Goal: Task Accomplishment & Management: Complete application form

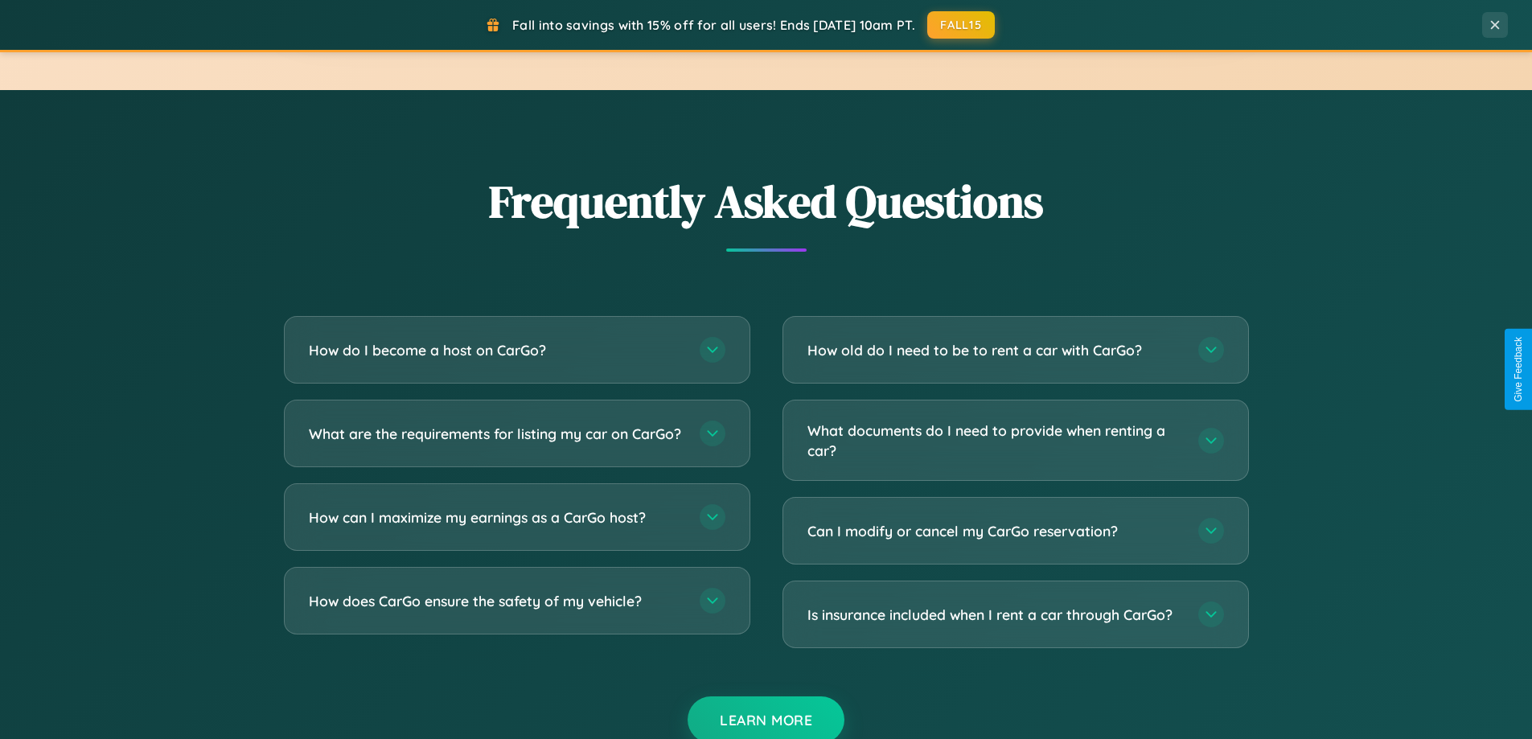
scroll to position [3094, 0]
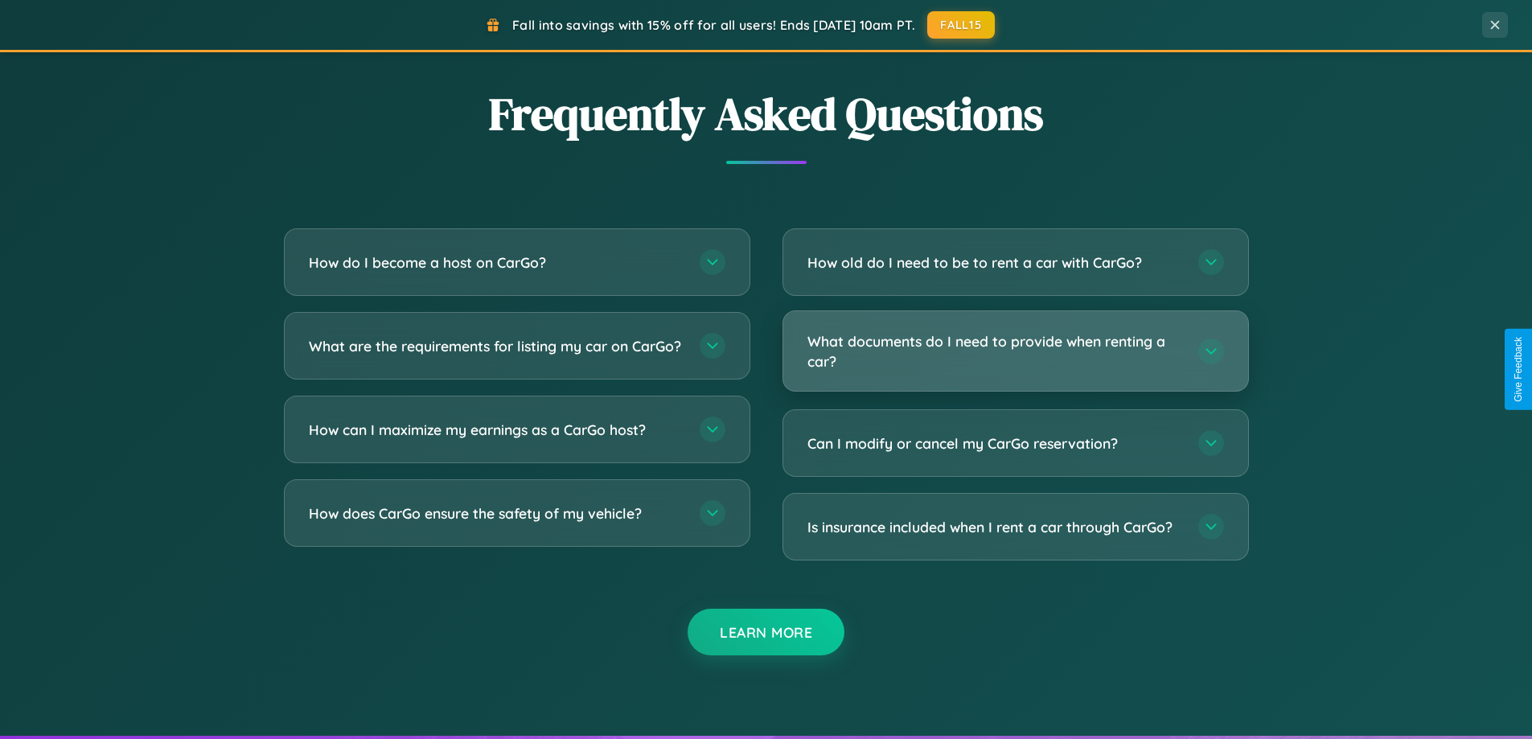
click at [1015, 351] on h3 "What documents do I need to provide when renting a car?" at bounding box center [994, 350] width 375 height 39
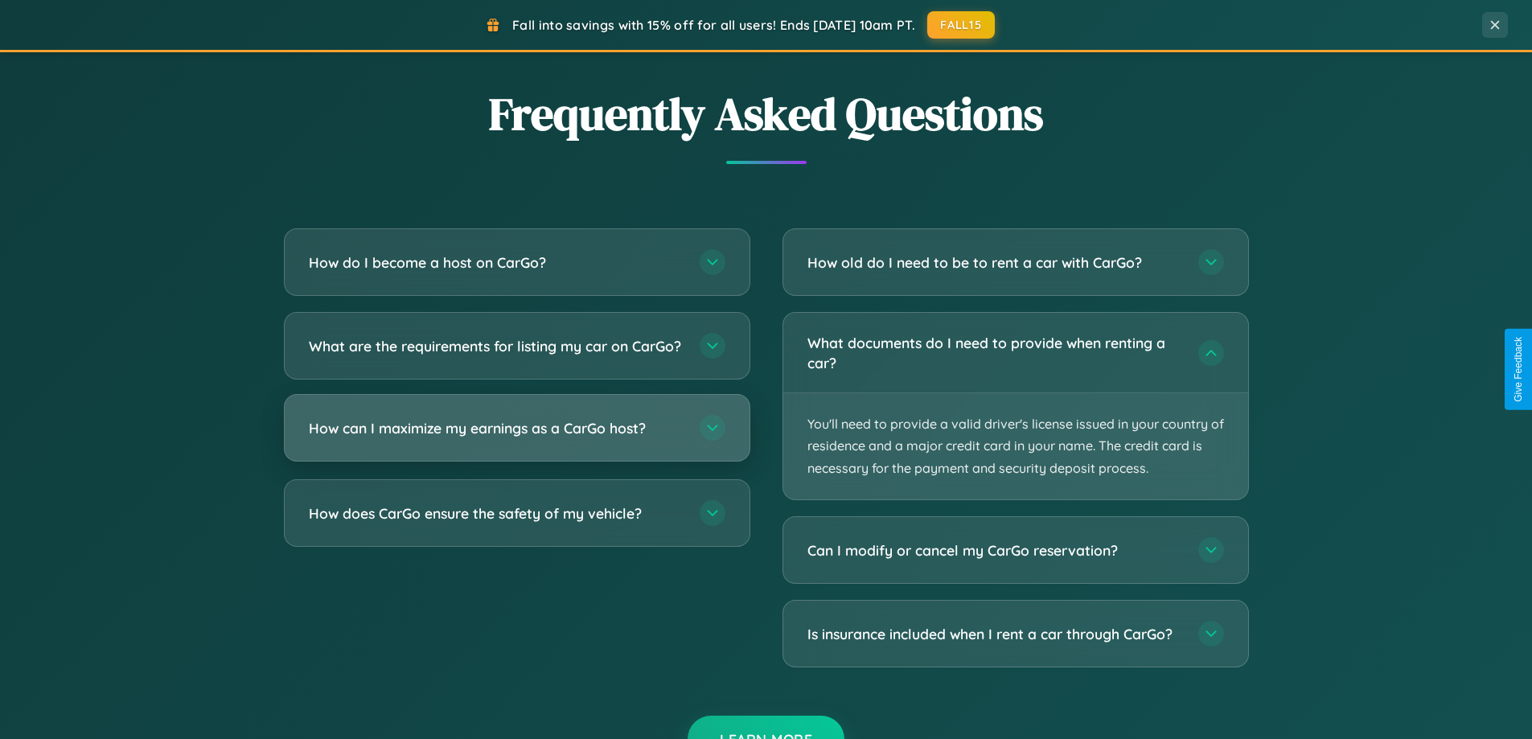
click at [516, 438] on h3 "How can I maximize my earnings as a CarGo host?" at bounding box center [496, 428] width 375 height 20
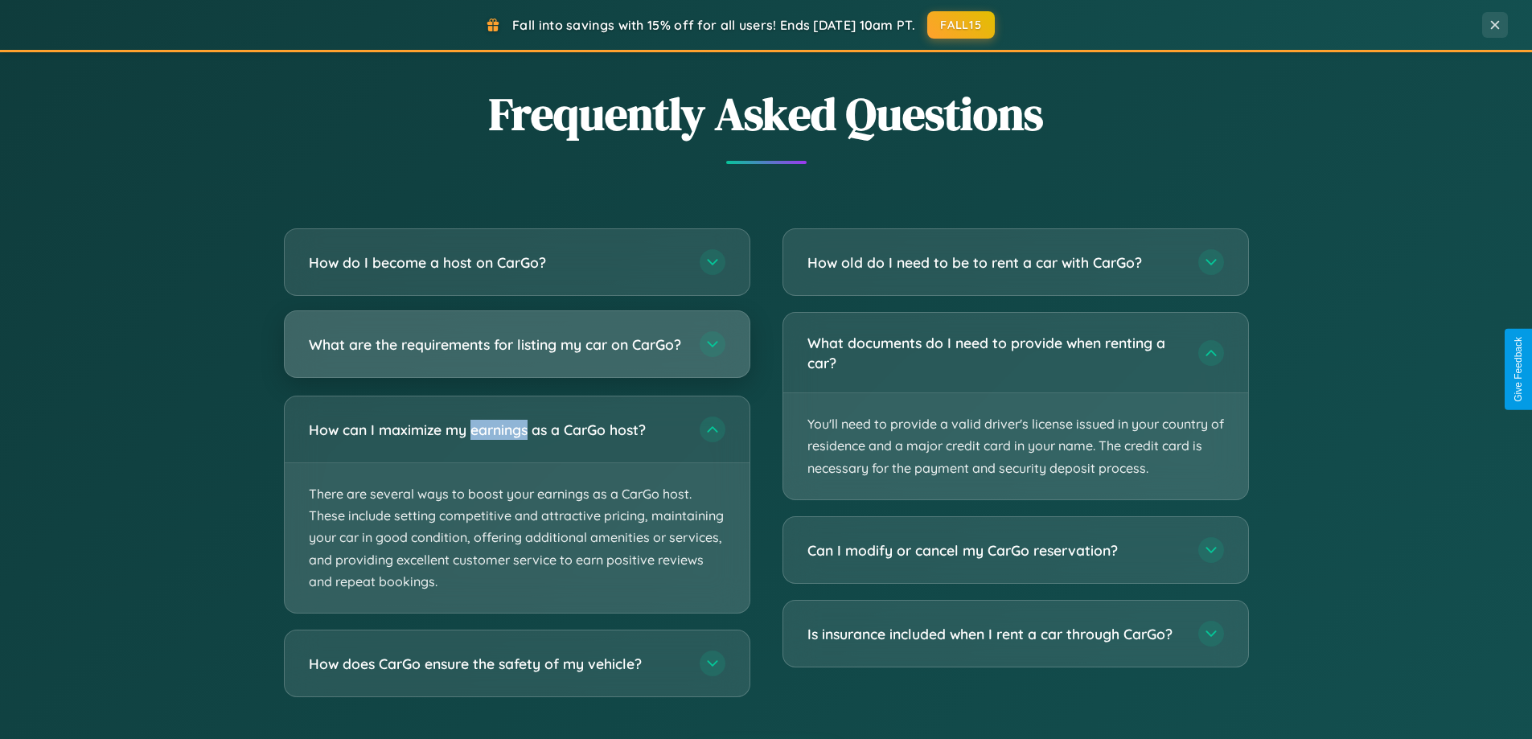
click at [516, 351] on h3 "What are the requirements for listing my car on CarGo?" at bounding box center [496, 345] width 375 height 20
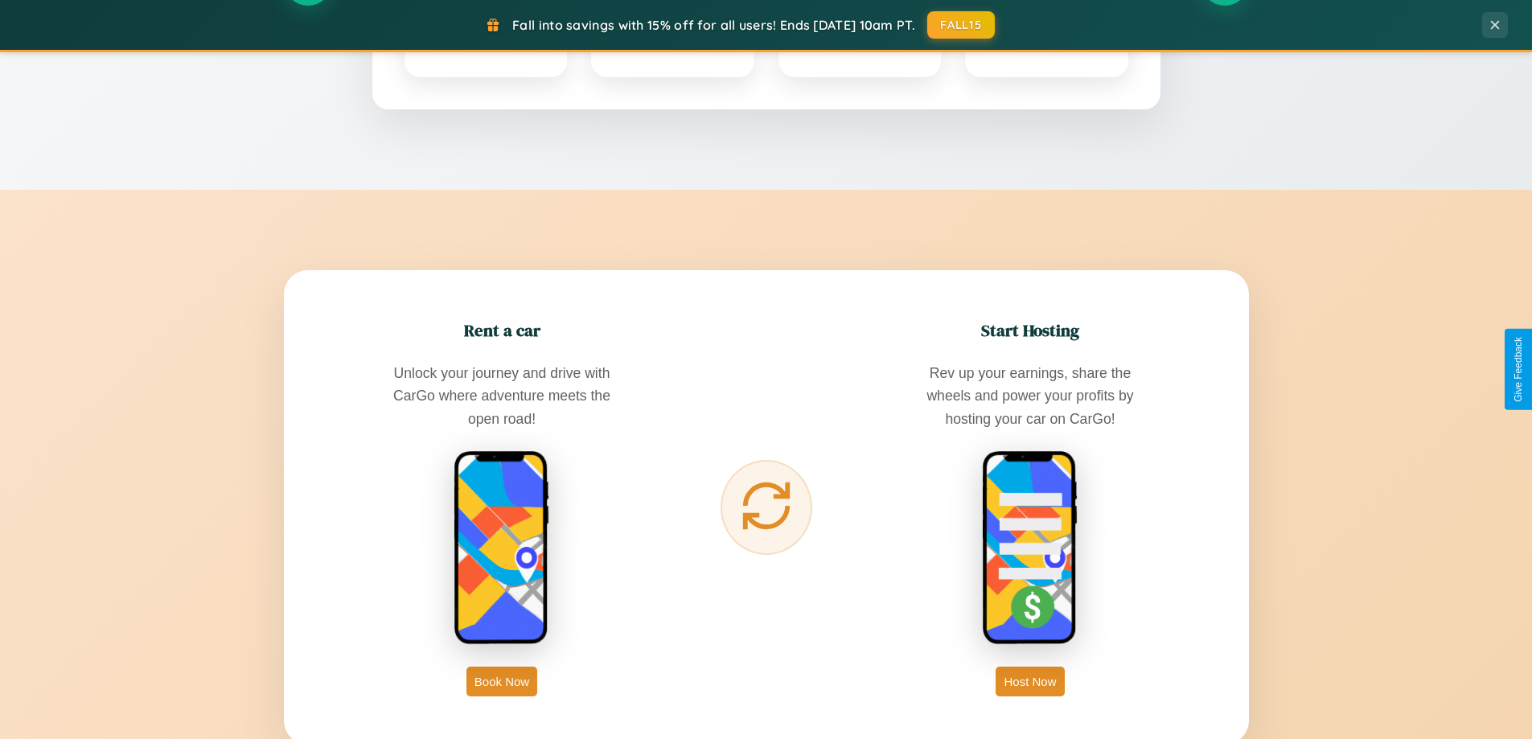
scroll to position [0, 0]
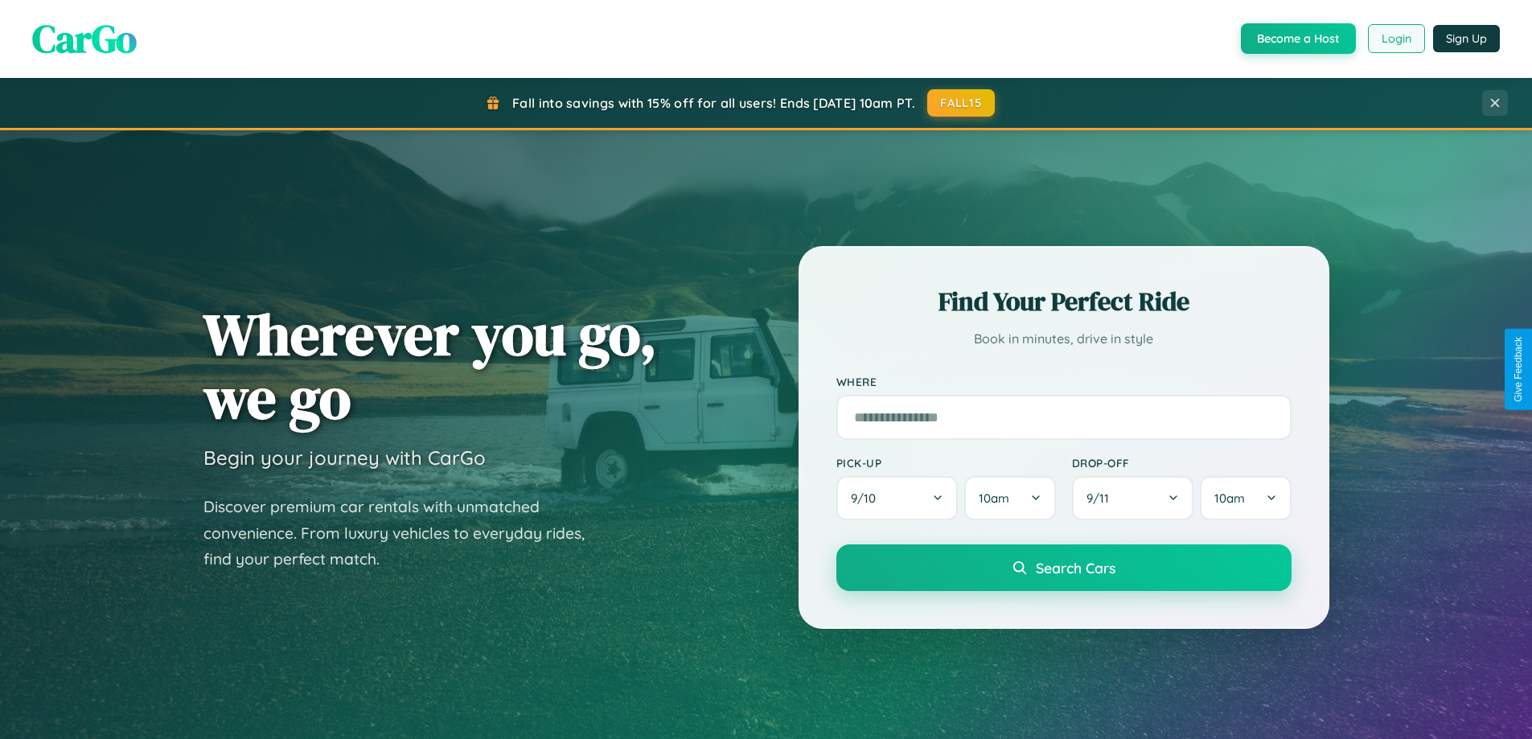
click at [1395, 39] on button "Login" at bounding box center [1396, 38] width 57 height 29
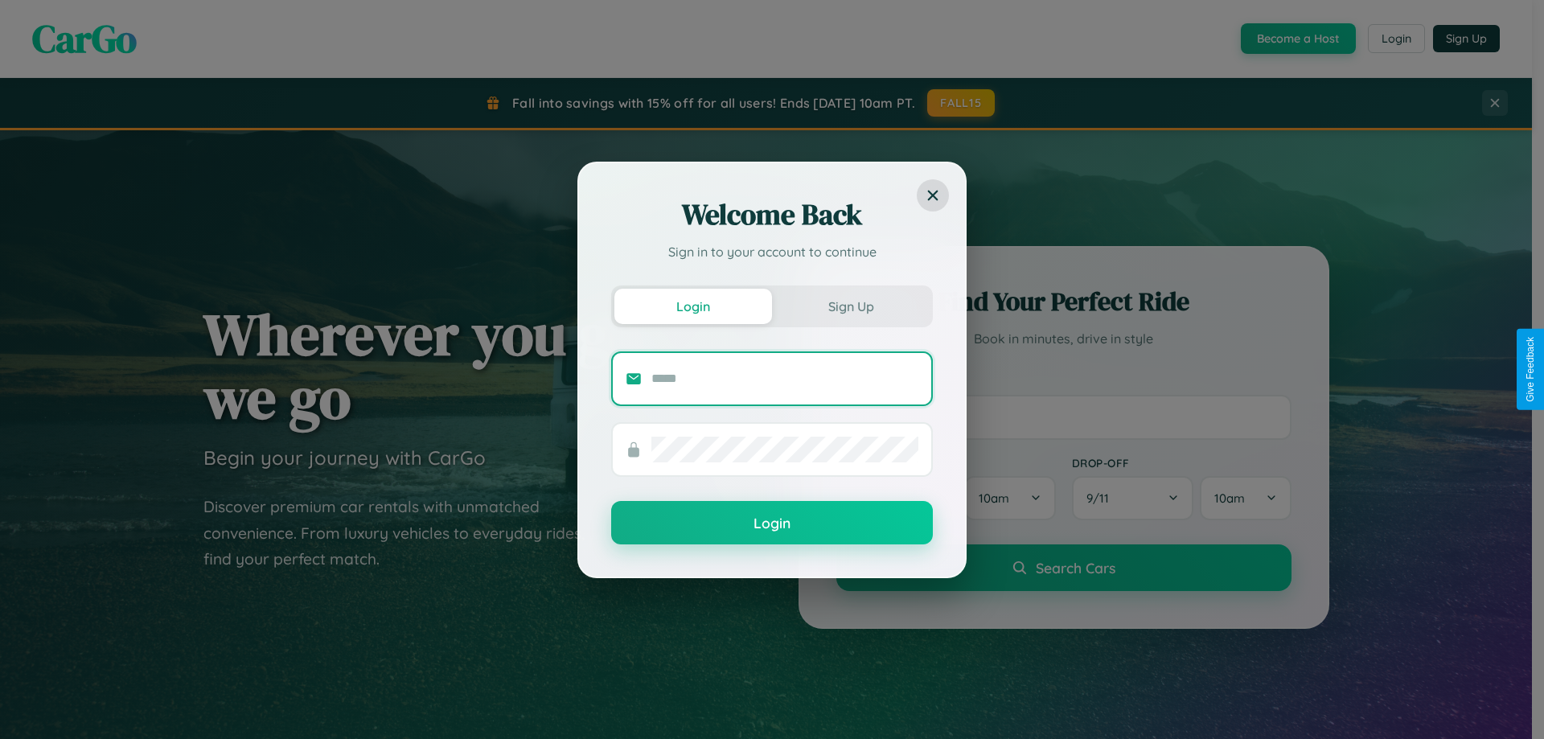
click at [785, 378] on input "text" at bounding box center [784, 379] width 267 height 26
type input "**********"
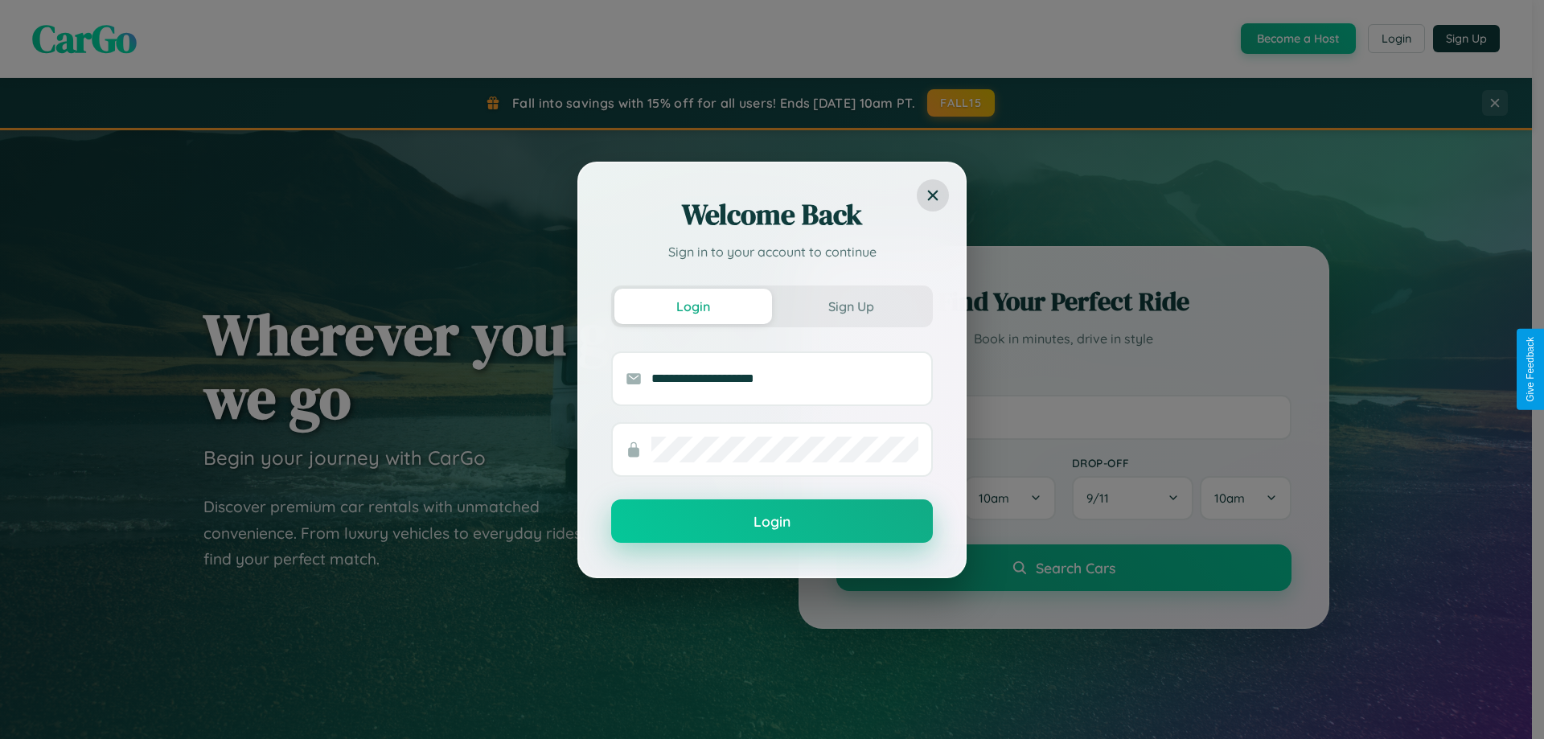
click at [772, 522] on button "Login" at bounding box center [772, 520] width 322 height 43
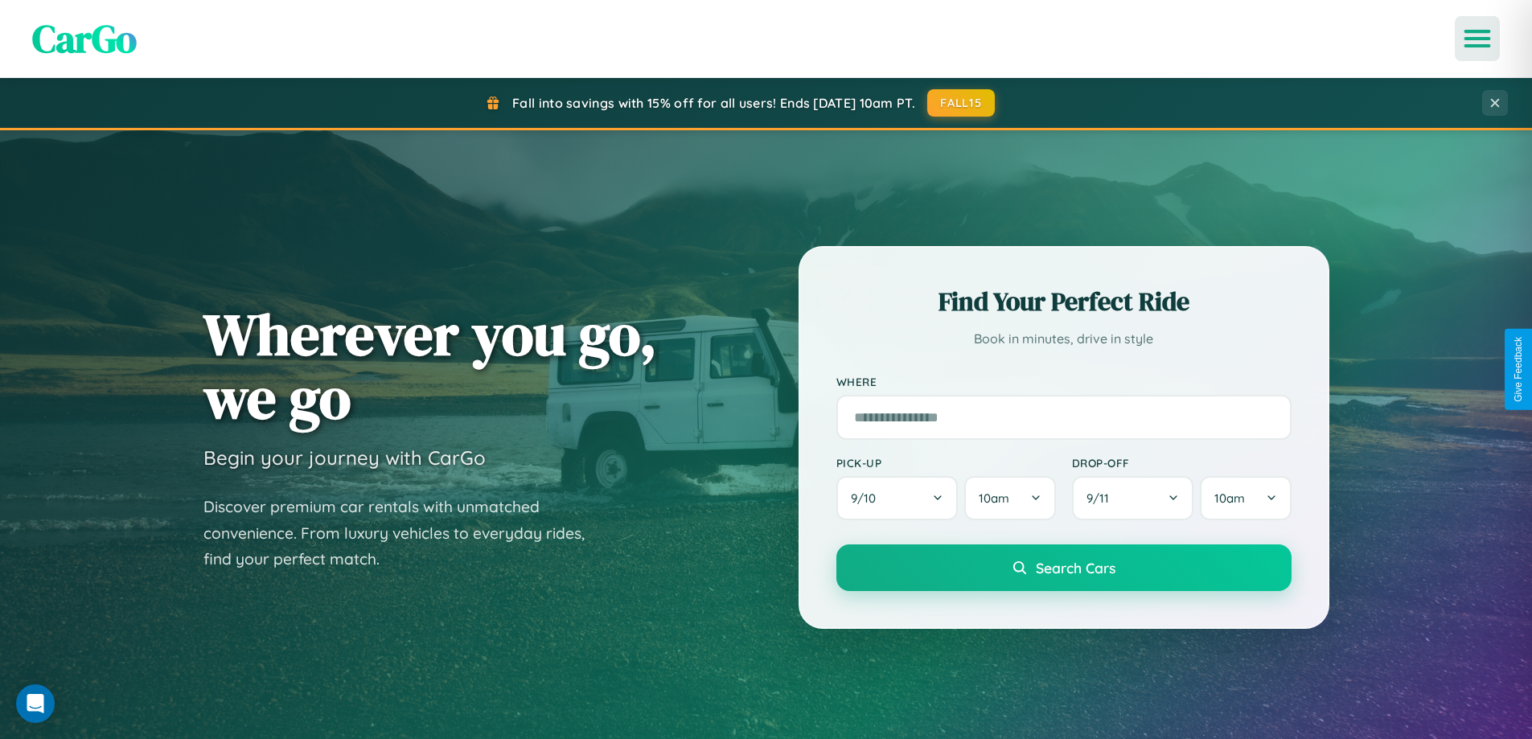
click at [1477, 39] on icon "Open menu" at bounding box center [1477, 38] width 23 height 14
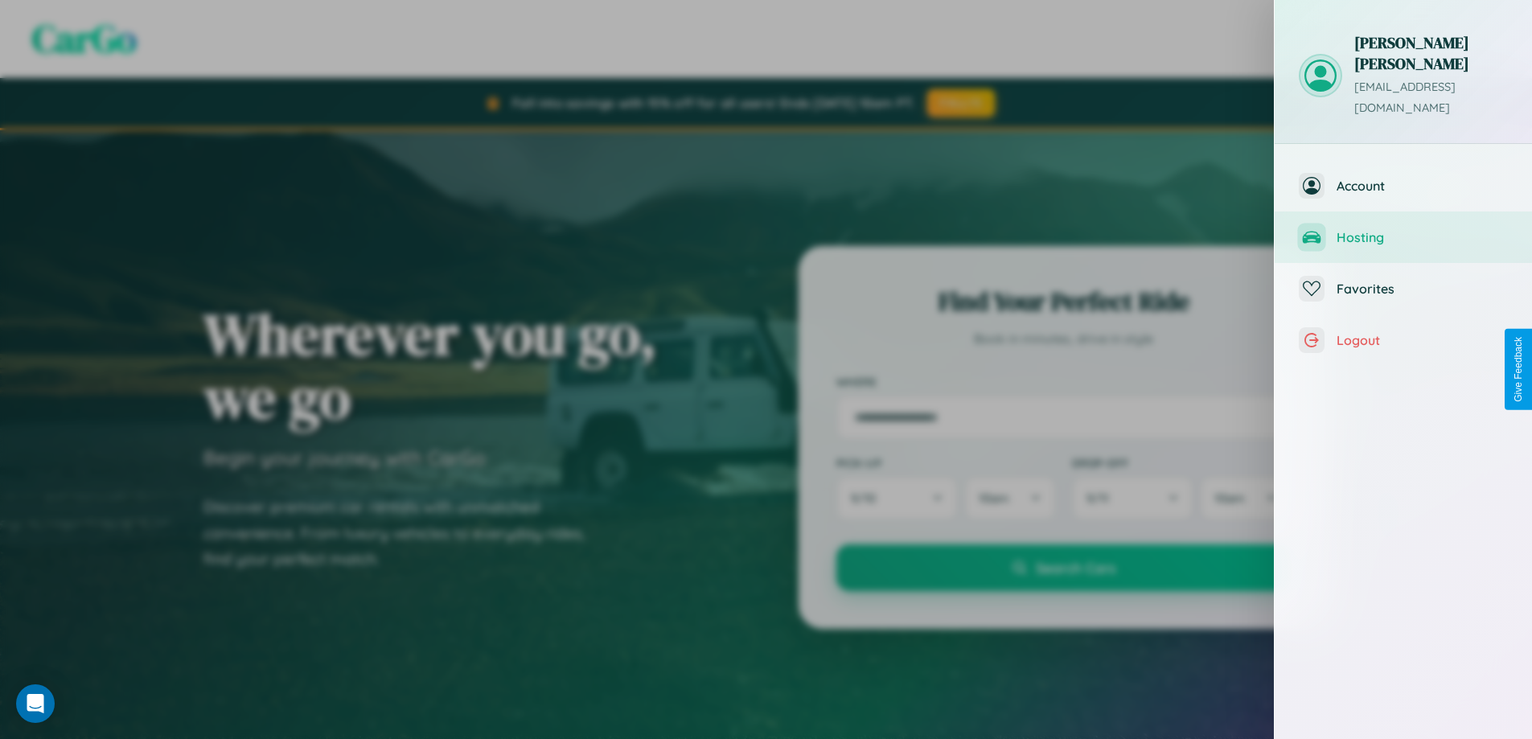
click at [1403, 229] on span "Hosting" at bounding box center [1422, 237] width 171 height 16
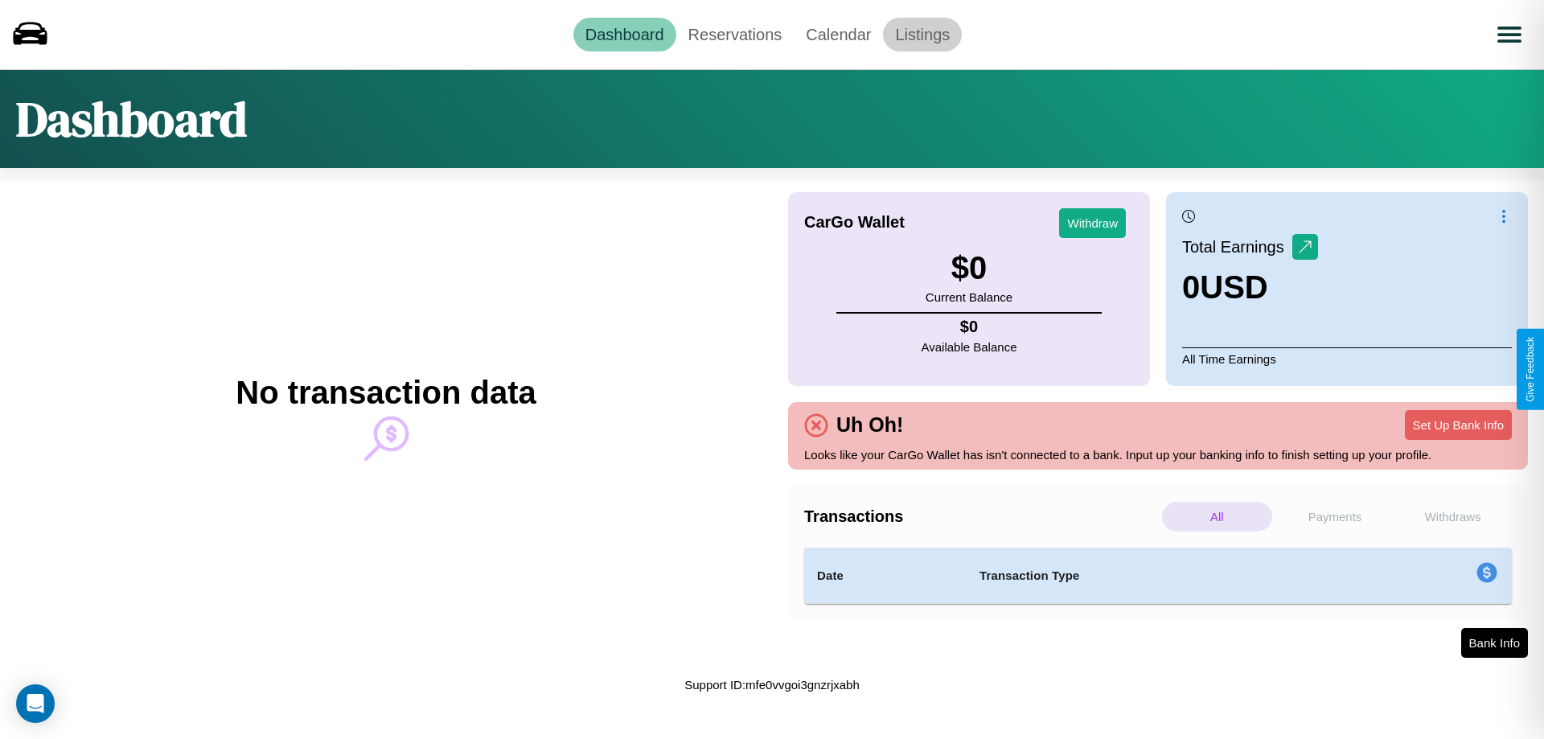
click at [922, 34] on link "Listings" at bounding box center [922, 35] width 79 height 34
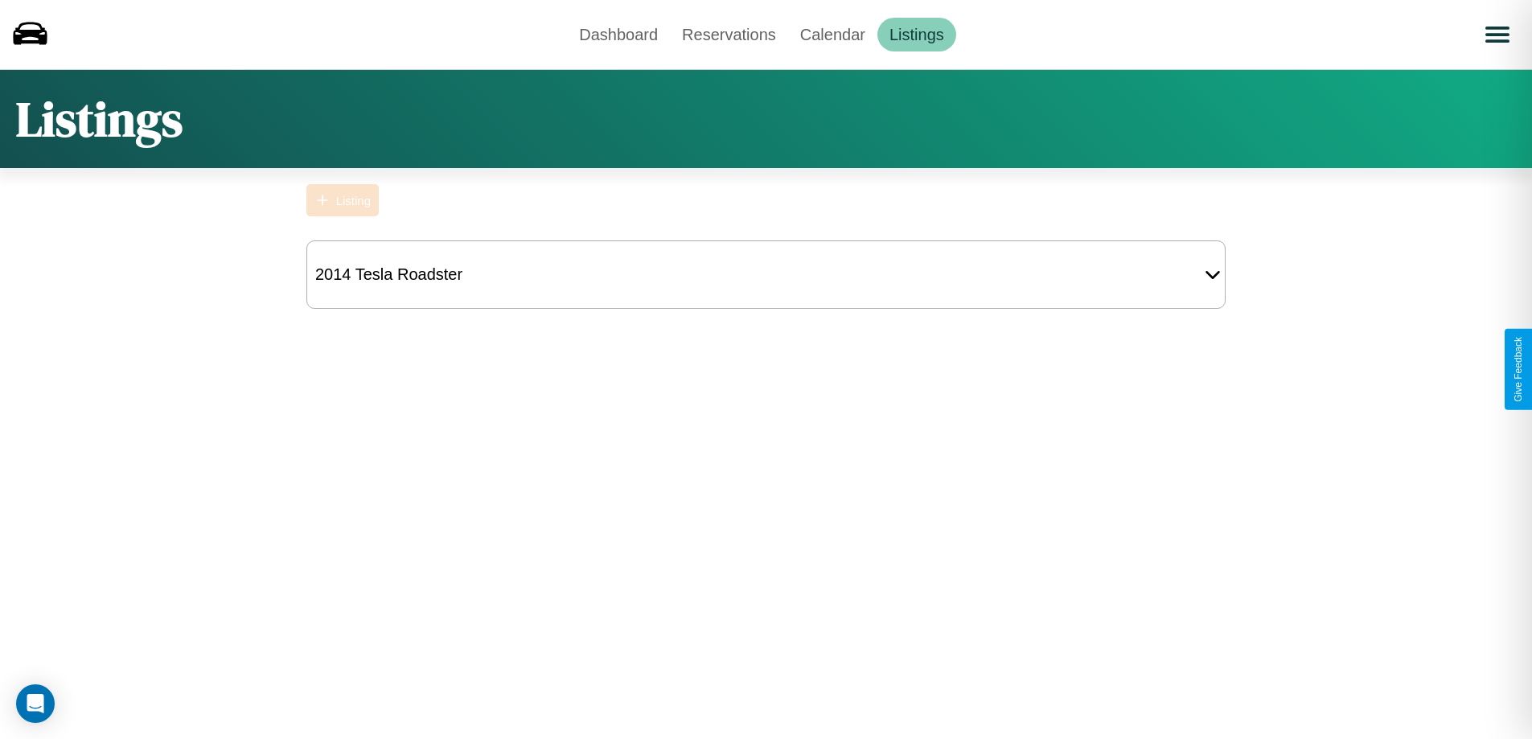
click at [343, 200] on div "Listing" at bounding box center [353, 201] width 35 height 14
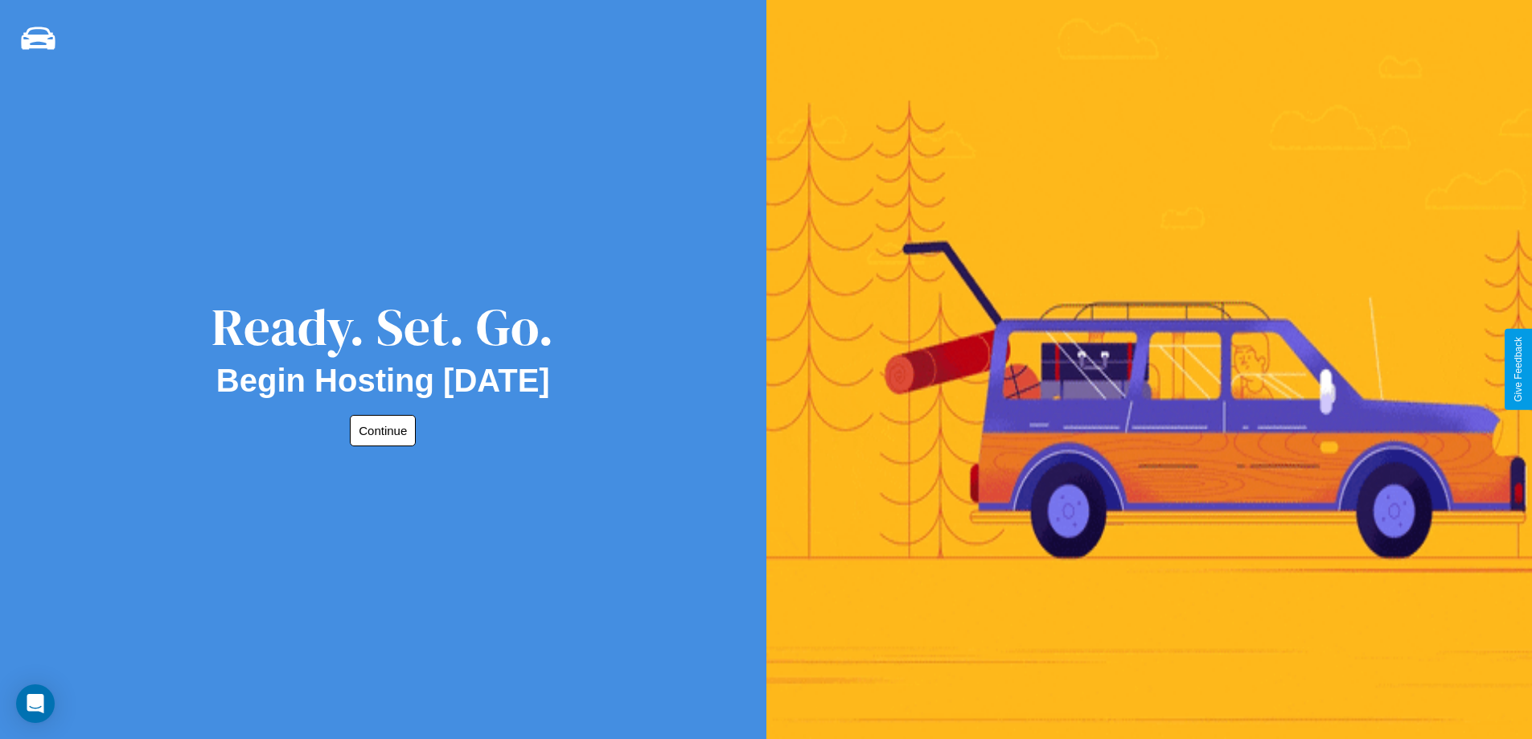
click at [380, 430] on button "Continue" at bounding box center [383, 430] width 66 height 31
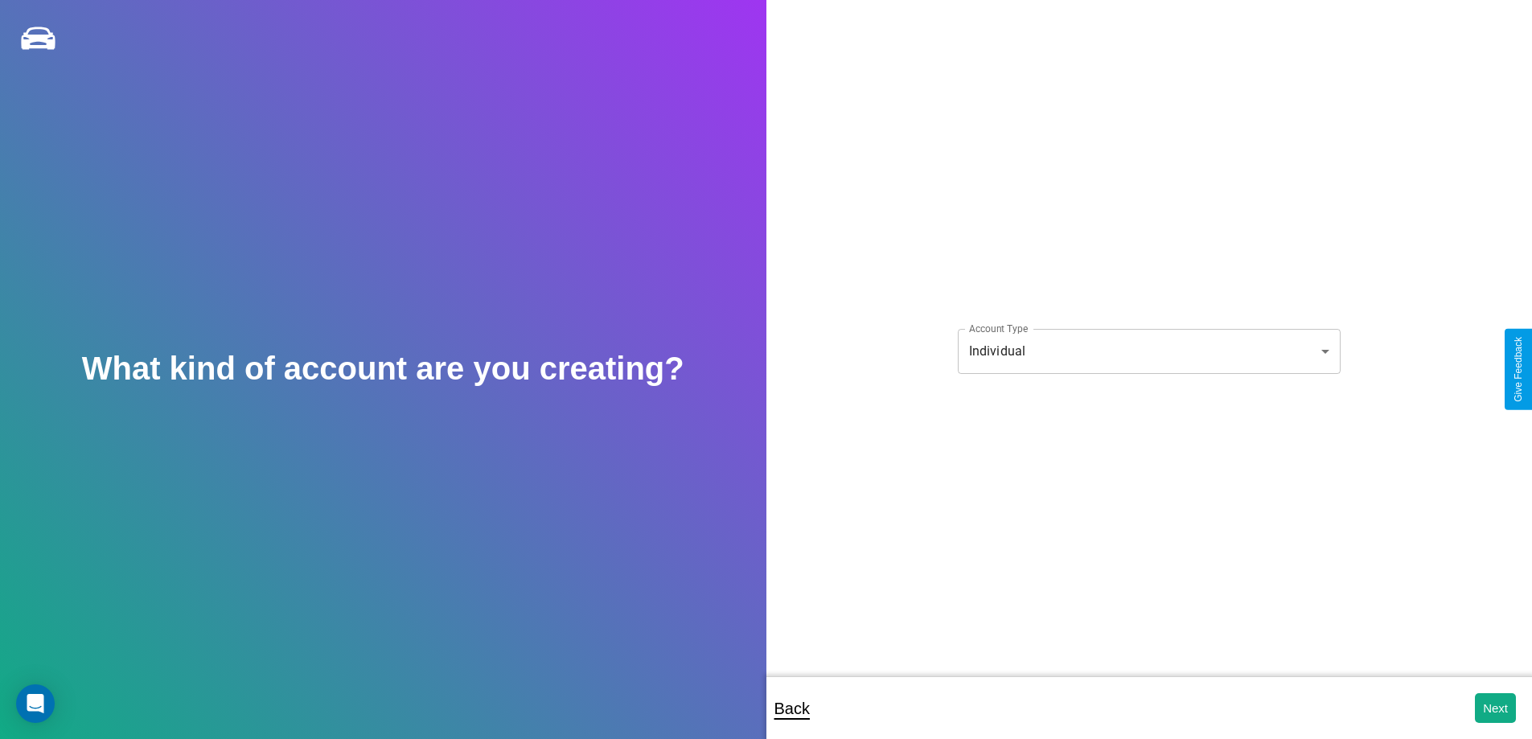
click at [1148, 351] on body "**********" at bounding box center [766, 380] width 1532 height 761
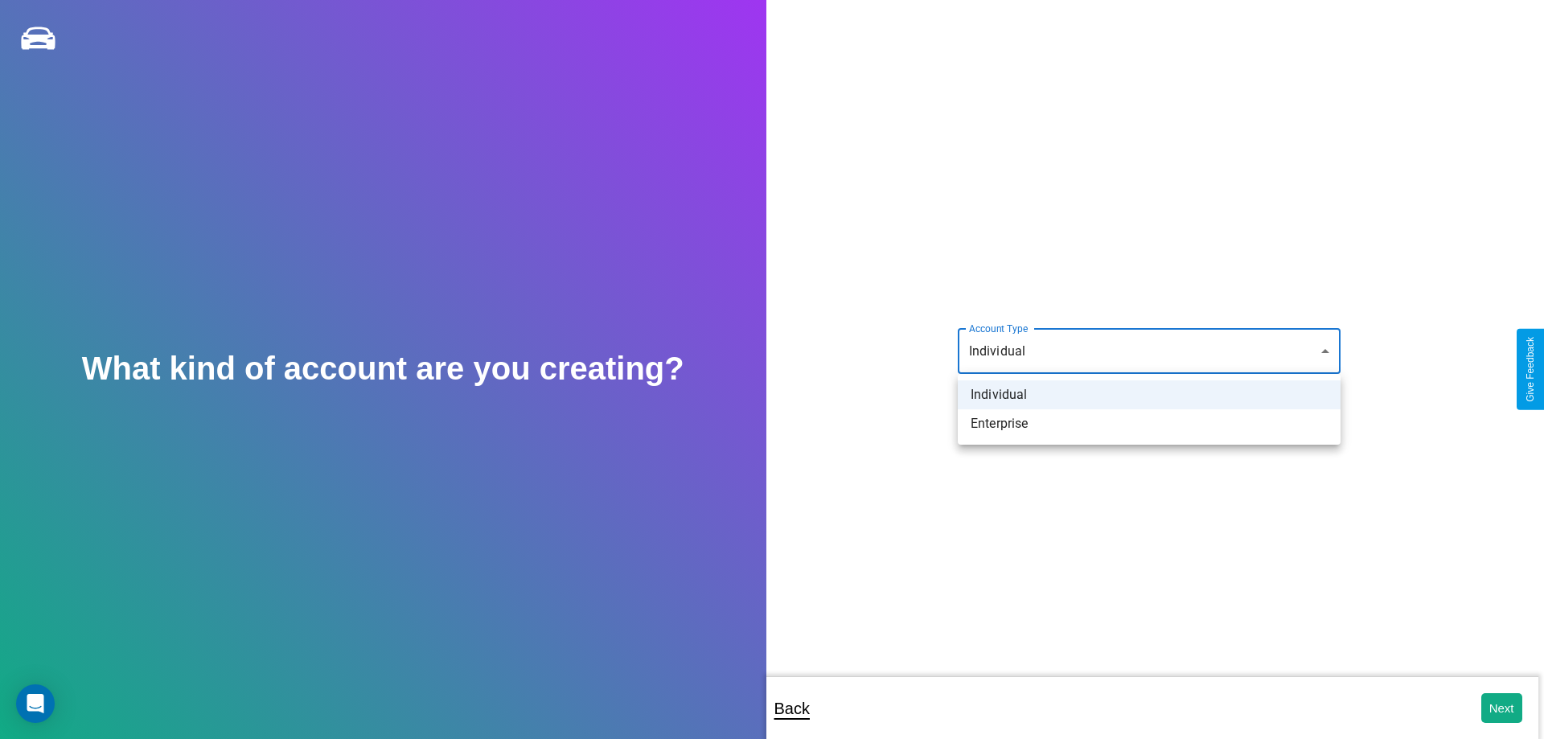
click at [1149, 395] on li "Individual" at bounding box center [1149, 394] width 383 height 29
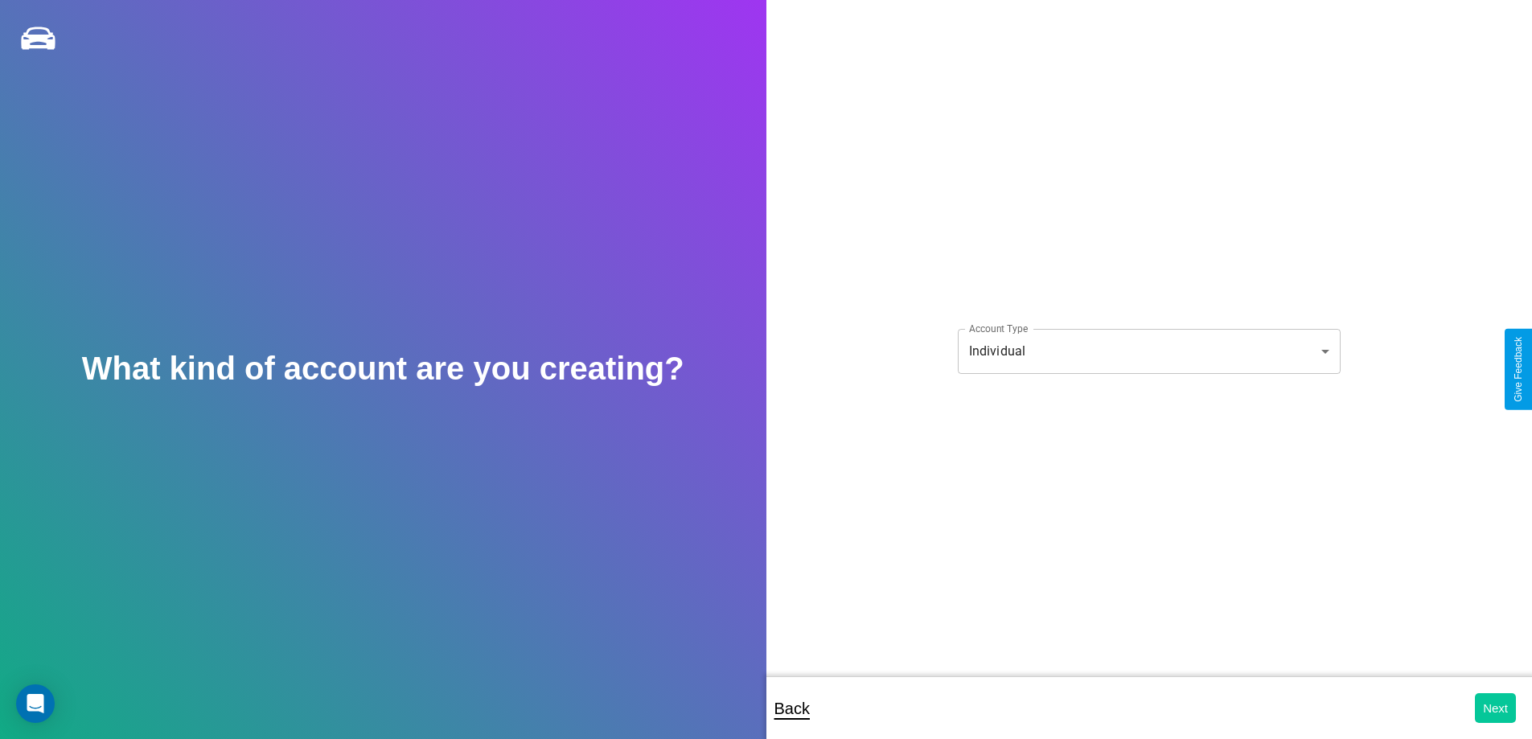
click at [1495, 708] on button "Next" at bounding box center [1495, 708] width 41 height 30
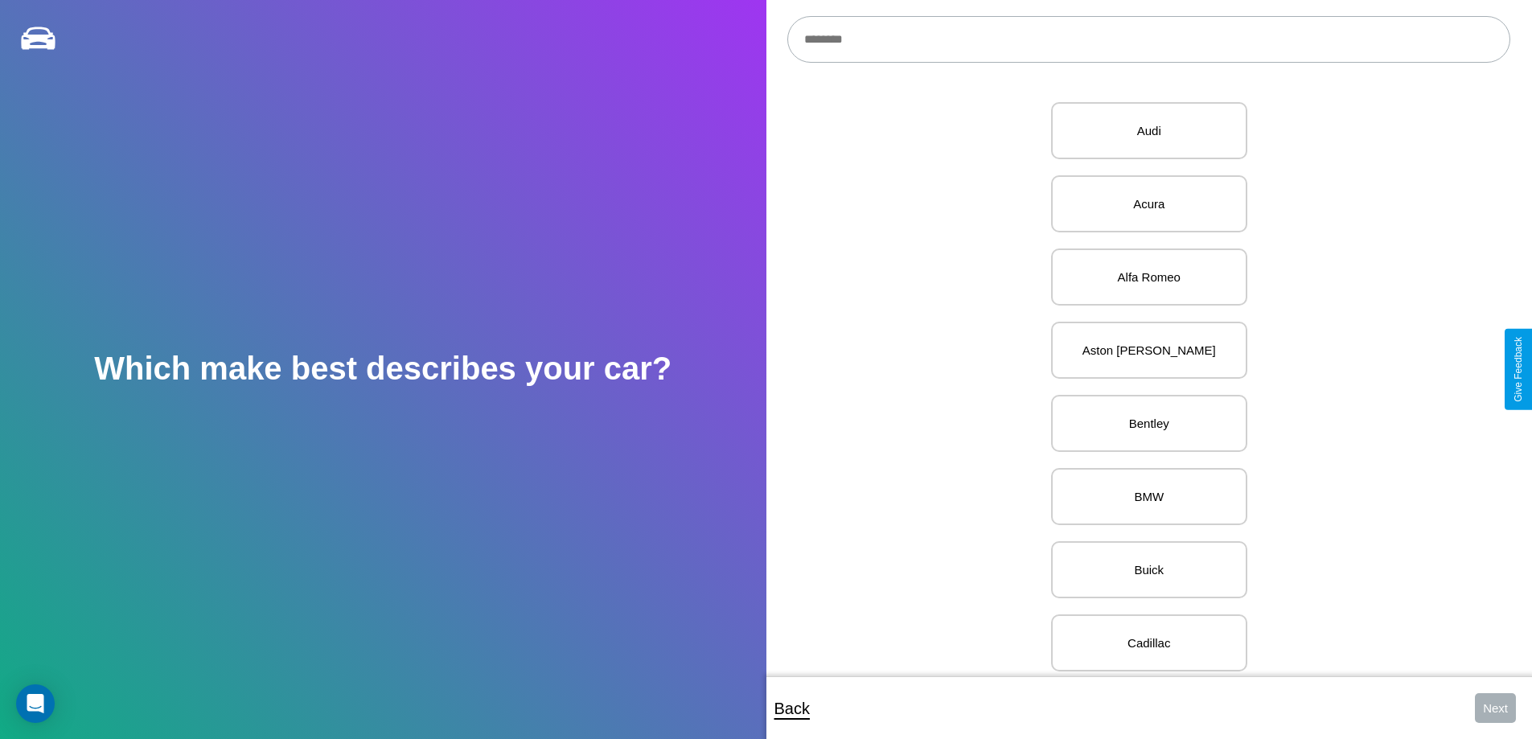
click at [1148, 39] on input "text" at bounding box center [1148, 39] width 723 height 47
type input "***"
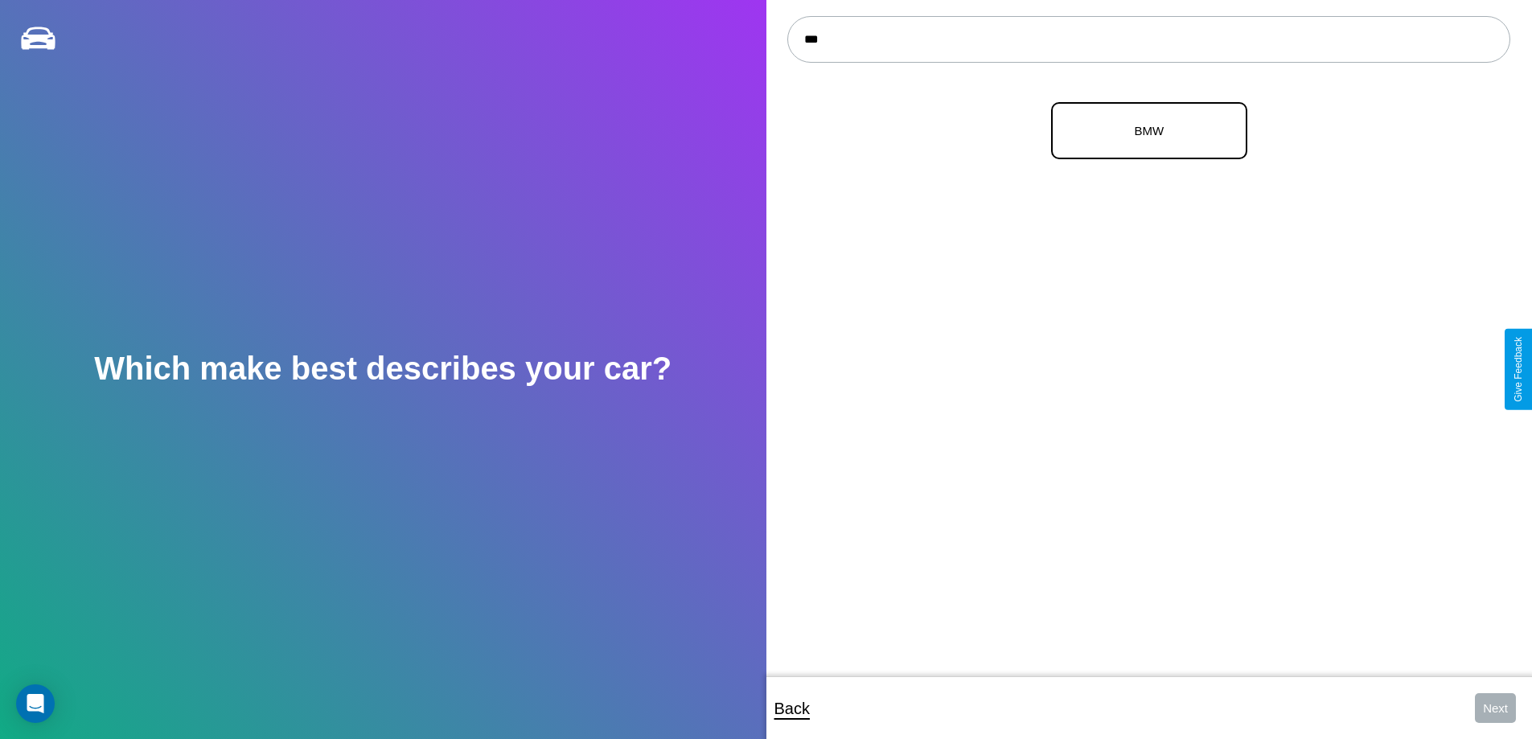
click at [1143, 131] on p "BMW" at bounding box center [1149, 131] width 161 height 22
click at [1495, 708] on button "Next" at bounding box center [1495, 708] width 41 height 30
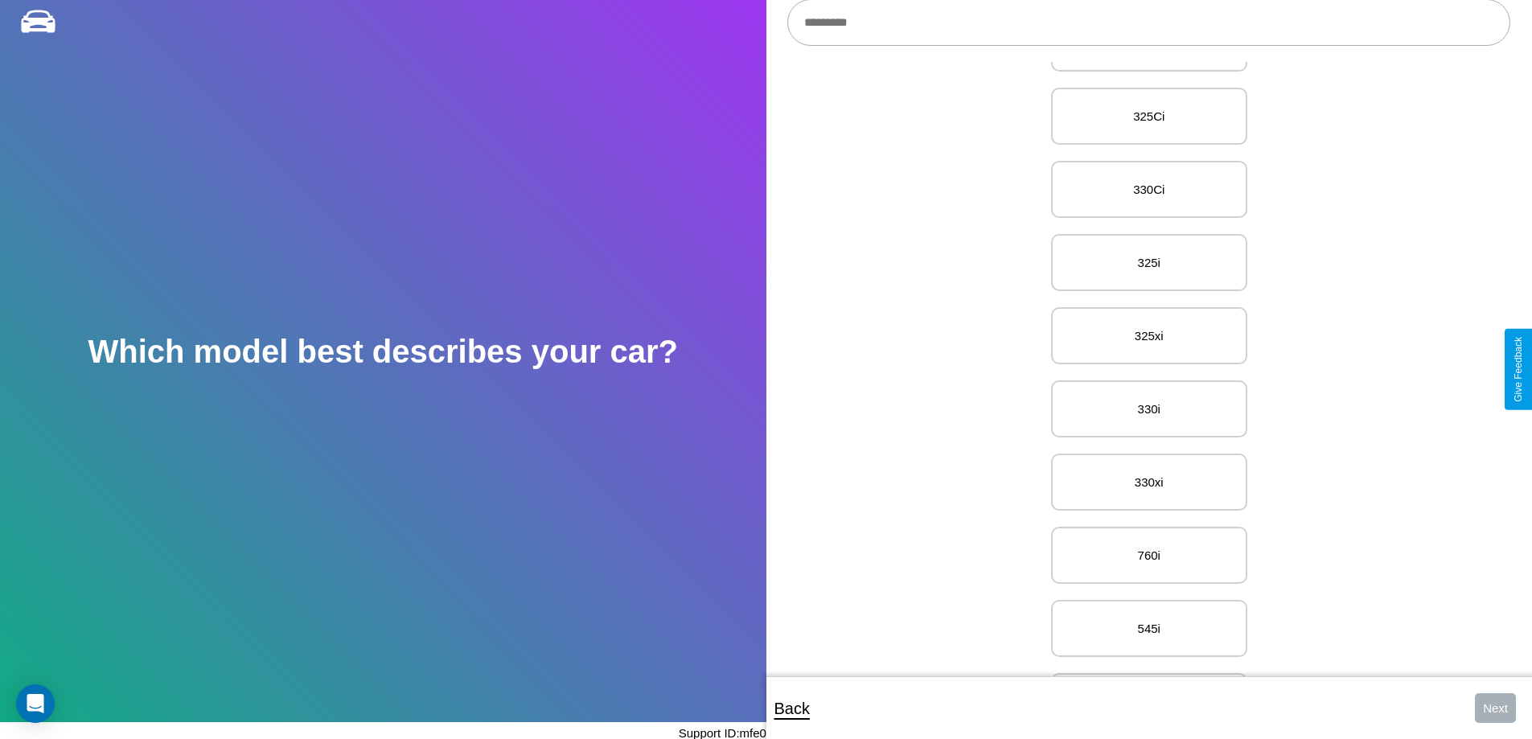
scroll to position [11088, 0]
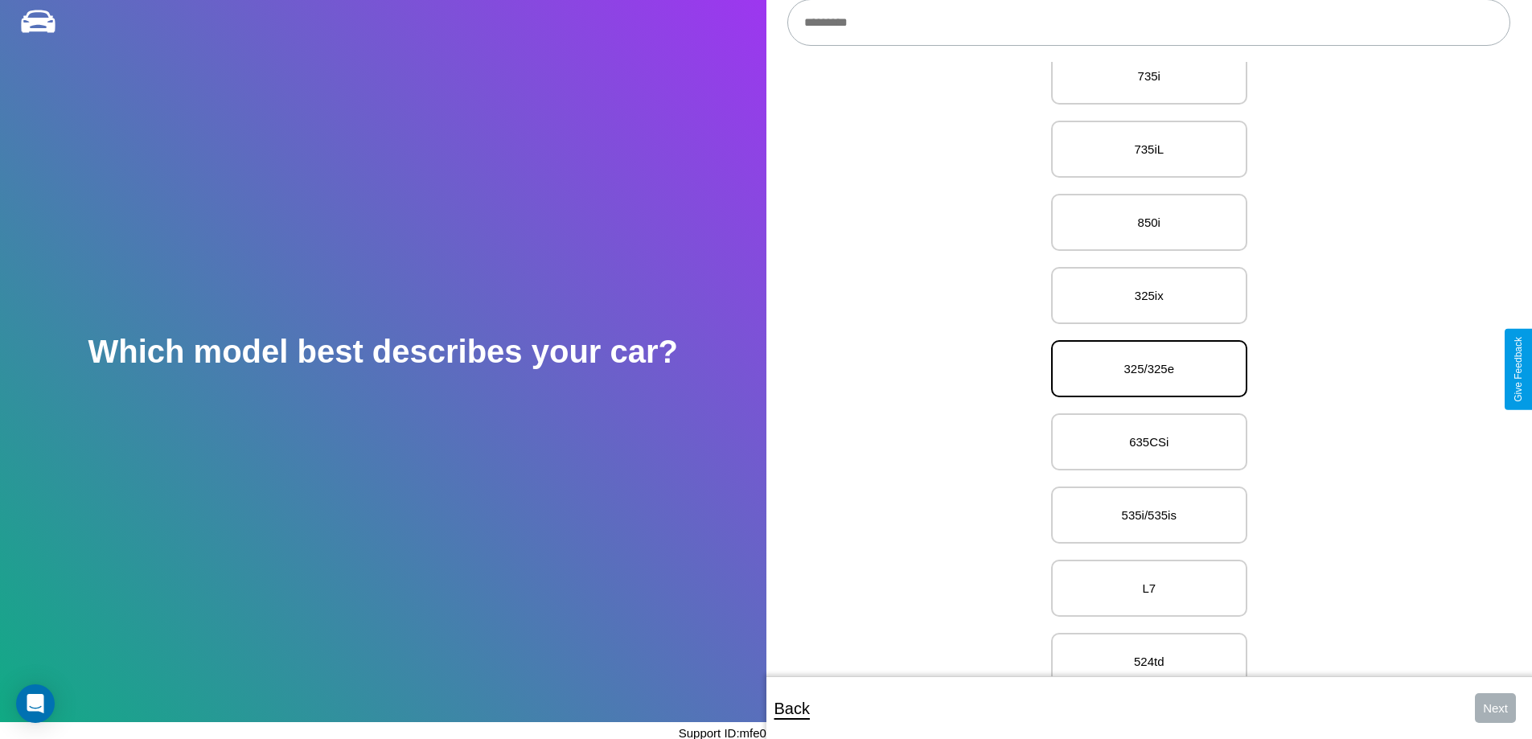
click at [1143, 369] on p "325/325e" at bounding box center [1149, 369] width 161 height 22
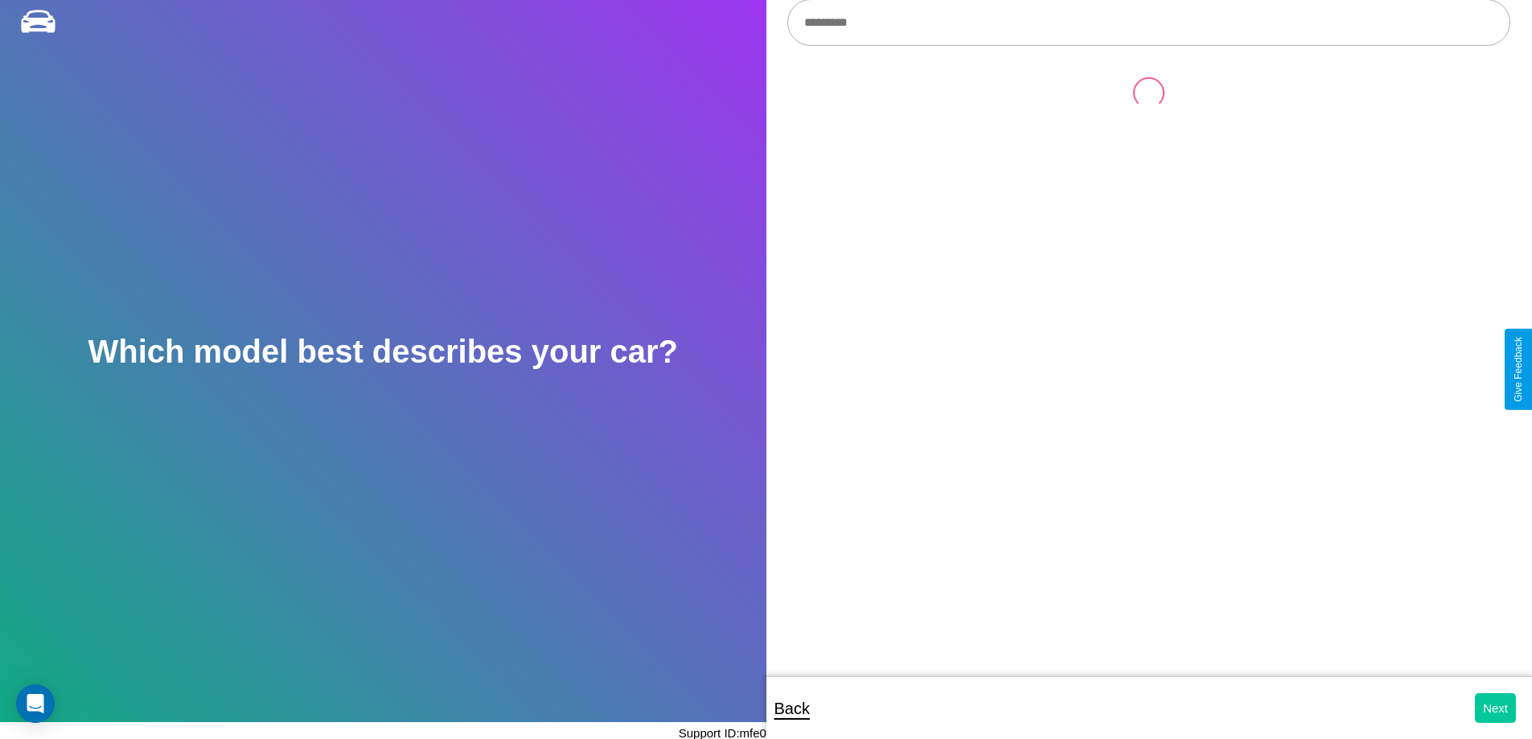
scroll to position [0, 0]
click at [1495, 708] on button "Next" at bounding box center [1495, 708] width 41 height 30
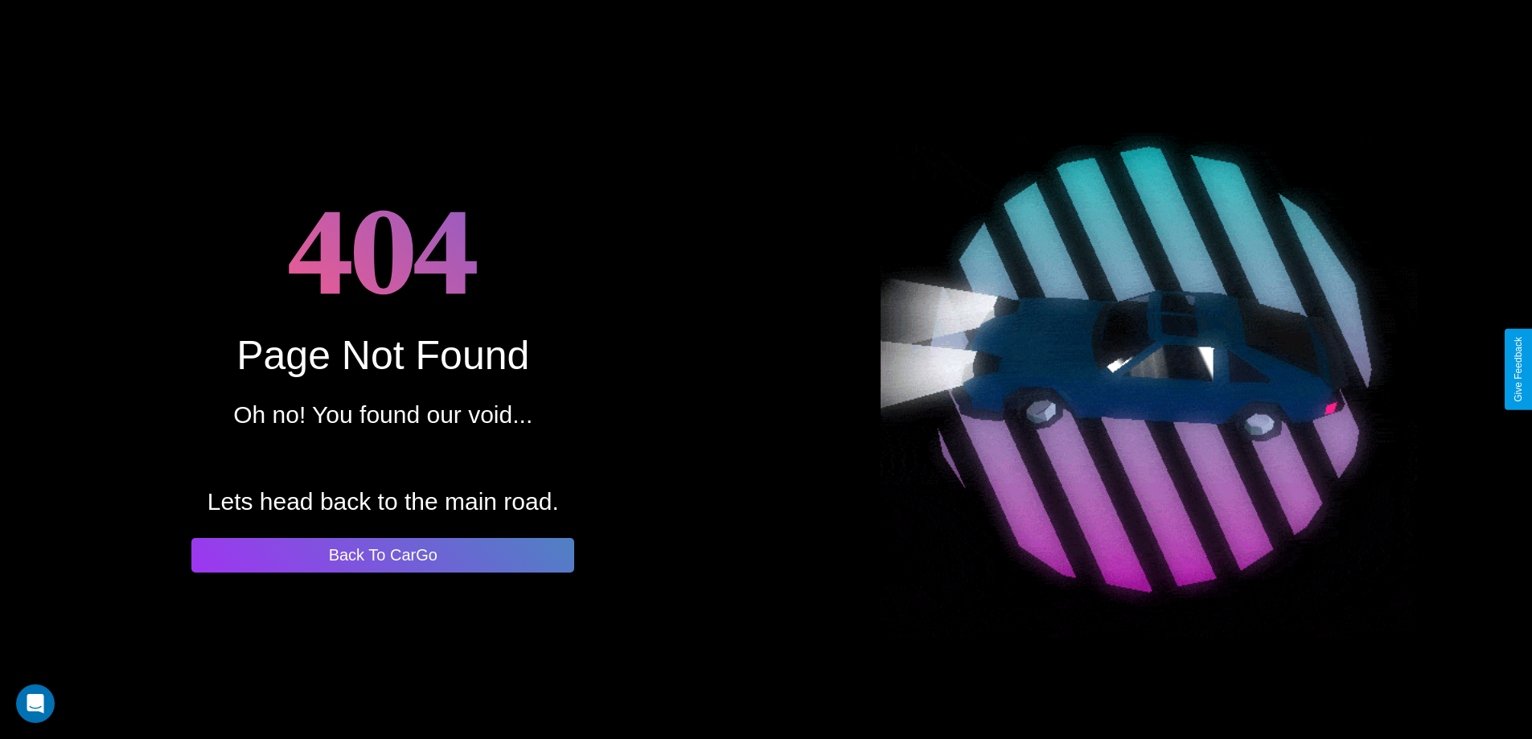
click at [383, 555] on button "Back To CarGo" at bounding box center [382, 555] width 383 height 35
